Goal: Task Accomplishment & Management: Use online tool/utility

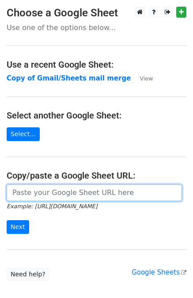
click at [47, 196] on input "url" at bounding box center [94, 192] width 175 height 17
paste input "https://docs.google.com/spreadsheets/d/1BkKH8tJnoYeVxHA8zEGlNlFve5Pil72X-5lfm86…"
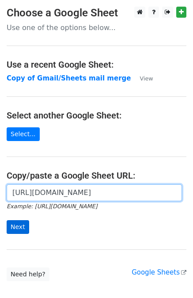
type input "https://docs.google.com/spreadsheets/d/1BkKH8tJnoYeVxHA8zEGlNlFve5Pil72X-5lfm86…"
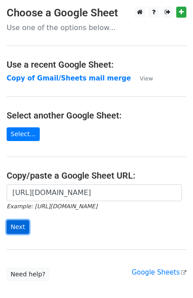
click at [21, 228] on input "Next" at bounding box center [18, 227] width 23 height 14
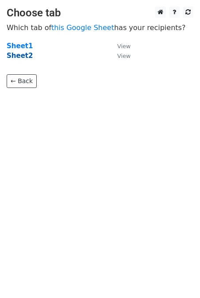
click at [22, 55] on strong "Sheet2" at bounding box center [20, 56] width 26 height 8
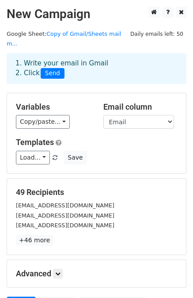
scroll to position [44, 0]
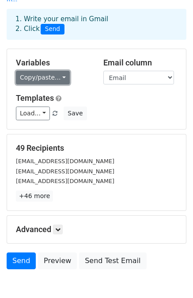
click at [49, 71] on link "Copy/paste..." at bounding box center [43, 78] width 54 height 14
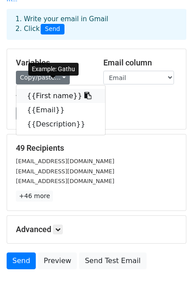
click at [77, 89] on link "{{First name}}" at bounding box center [60, 96] width 89 height 14
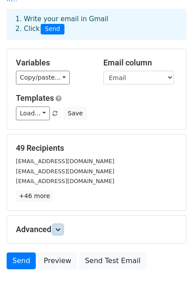
click at [59, 227] on icon at bounding box center [57, 229] width 5 height 5
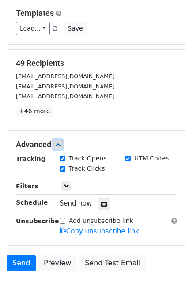
scroll to position [133, 0]
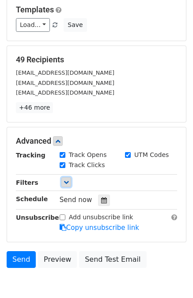
click at [65, 179] on icon at bounding box center [66, 181] width 5 height 5
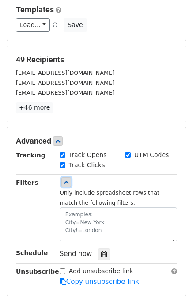
click at [65, 179] on icon at bounding box center [66, 181] width 5 height 5
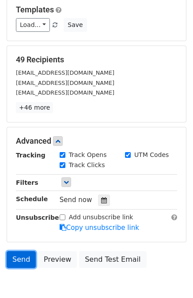
click at [23, 251] on link "Send" at bounding box center [21, 259] width 29 height 17
